Goal: Task Accomplishment & Management: Use online tool/utility

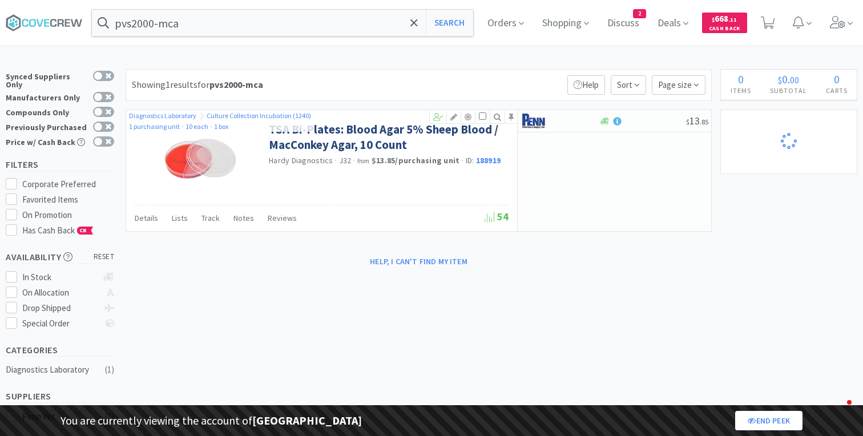
select select "3"
select select "8"
select select "1"
select select "2"
select select "1"
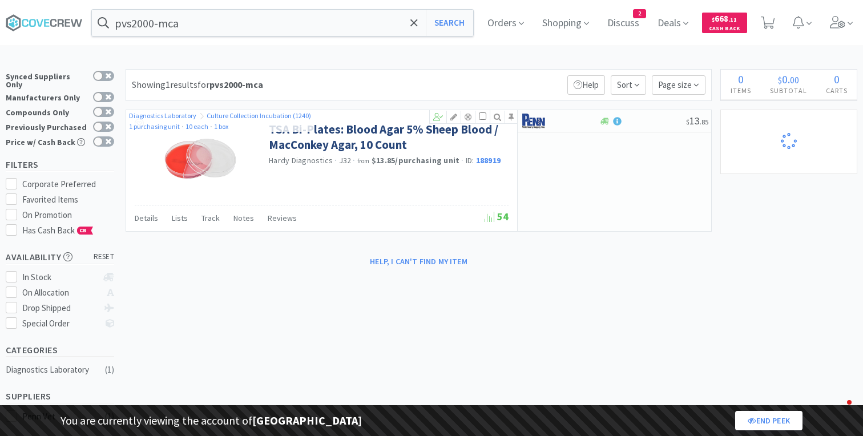
select select "1"
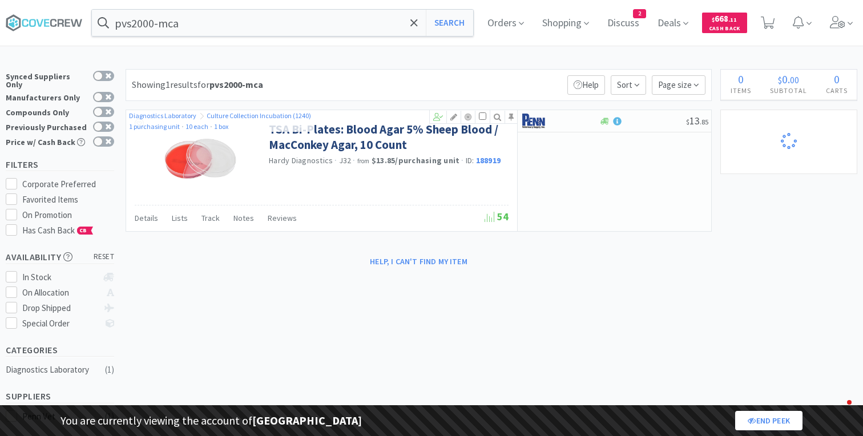
select select "1"
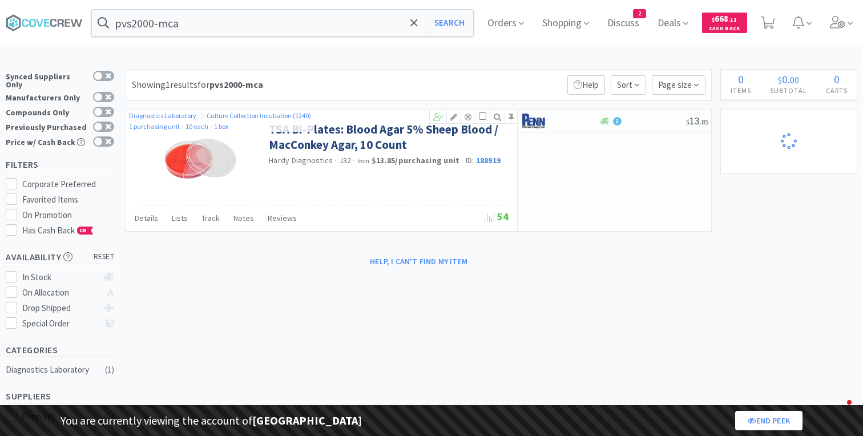
select select "2"
select select "1"
select select "5"
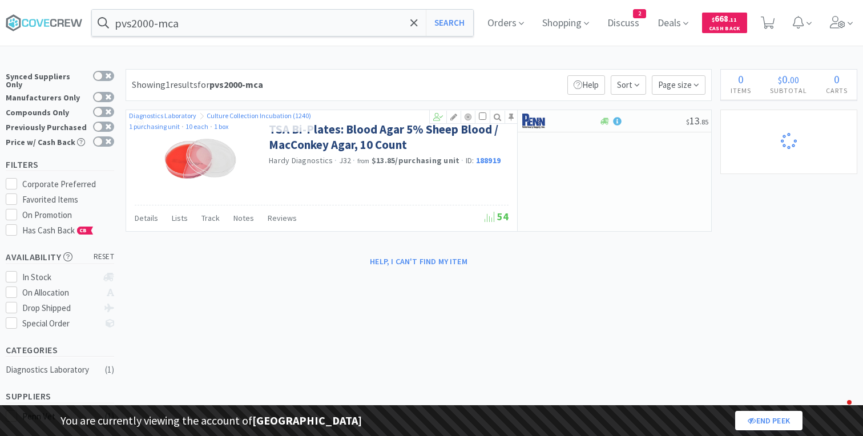
select select "2"
select select "1"
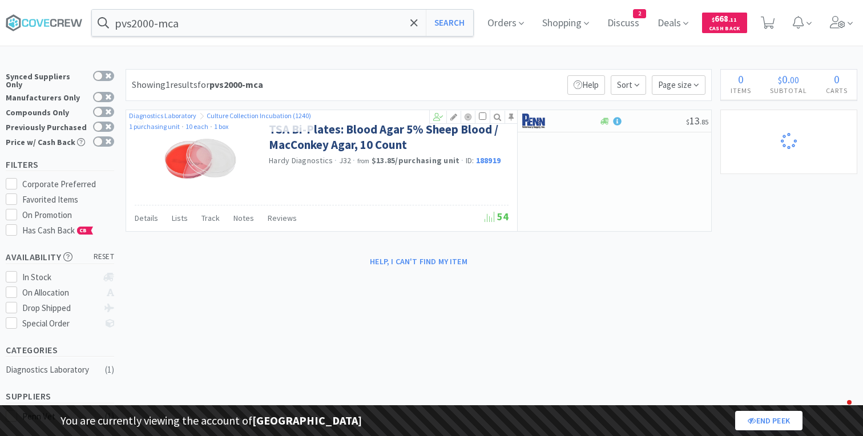
select select "1"
select select "2"
select select "4"
select select "3"
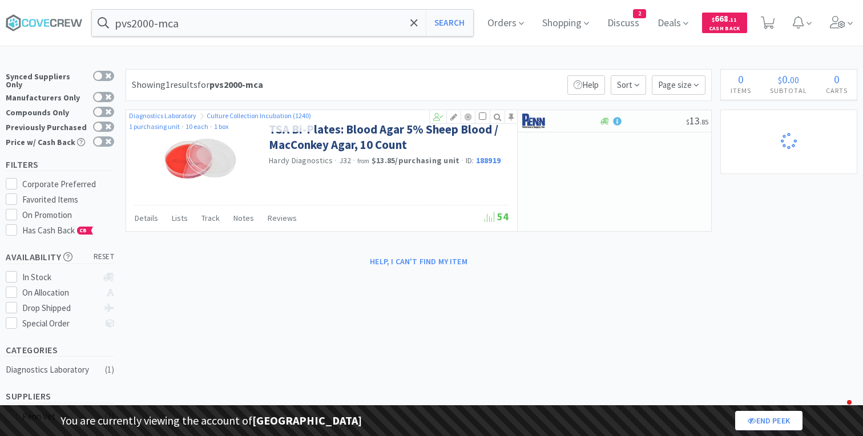
select select "1"
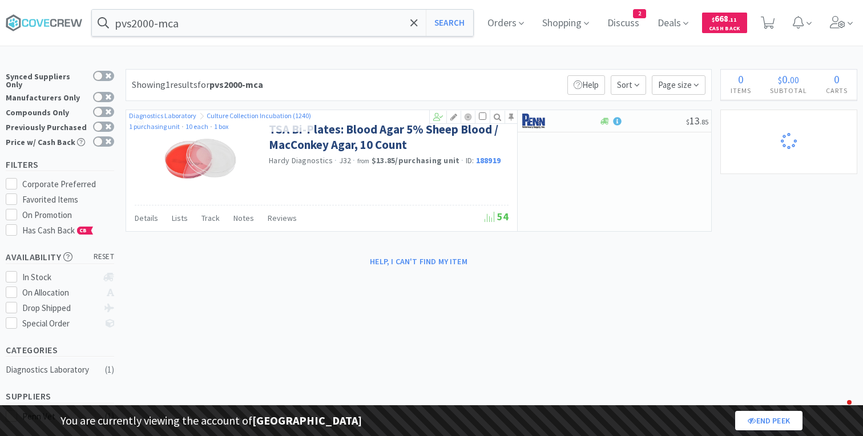
select select "3"
select select "2"
select select "1"
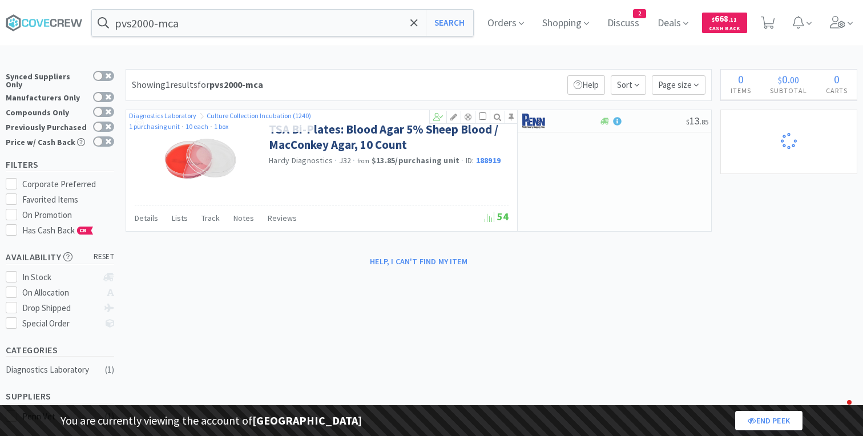
select select "1"
select select "2"
select select "5"
select select "2"
